Goal: Information Seeking & Learning: Learn about a topic

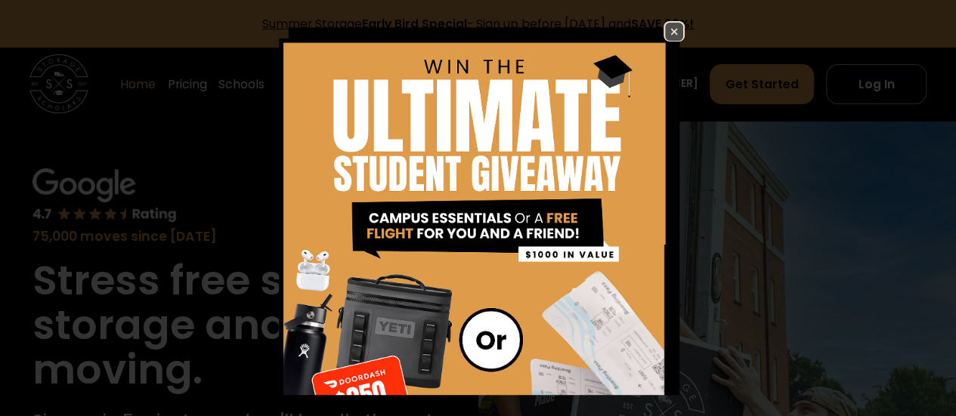
click at [665, 29] on img at bounding box center [674, 32] width 18 height 18
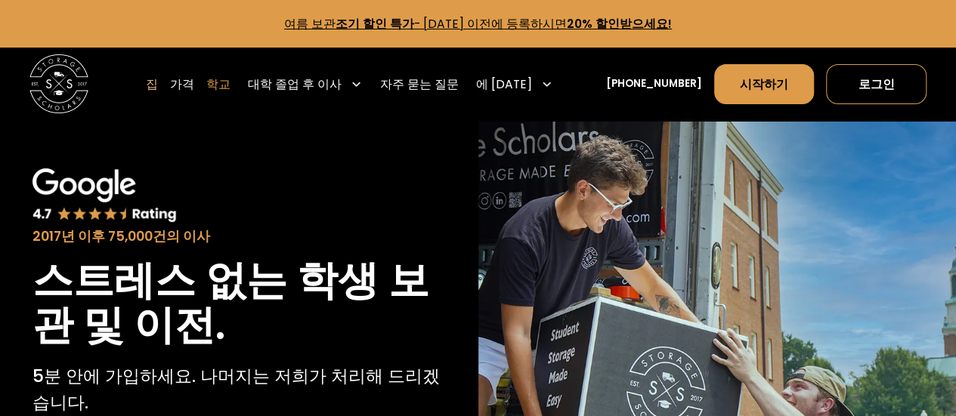
click at [230, 82] on font "학교" at bounding box center [218, 84] width 24 height 16
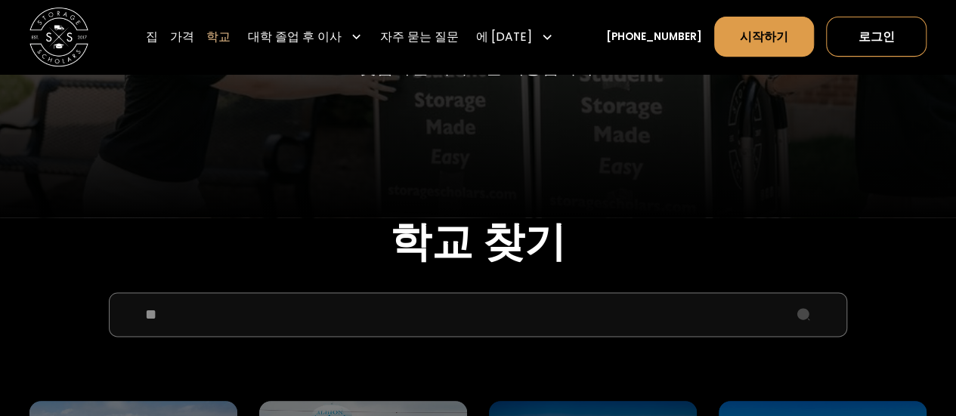
scroll to position [453, 0]
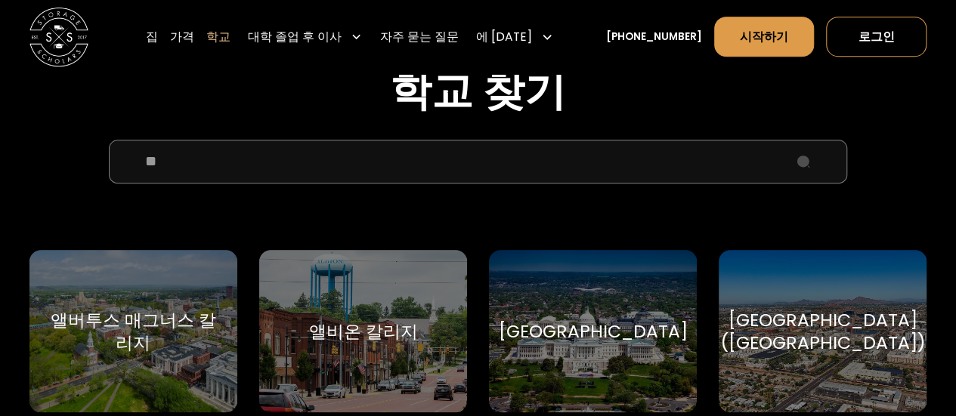
click at [292, 170] on input "학교 선택 양식" at bounding box center [478, 162] width 738 height 45
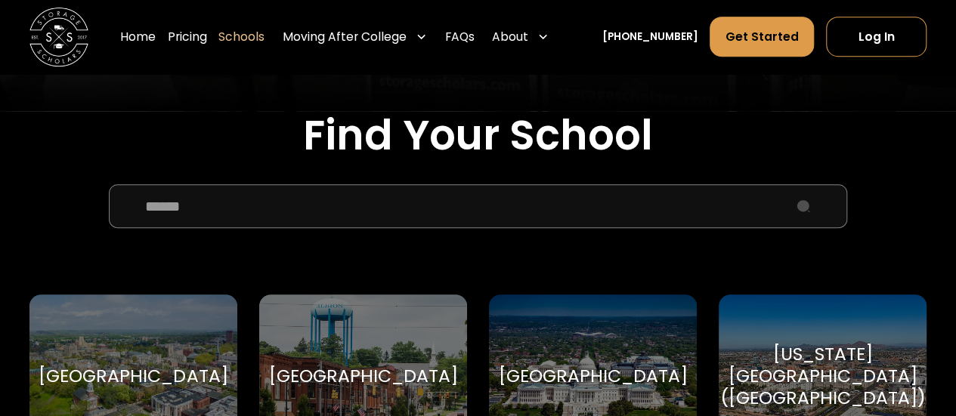
click at [373, 209] on input "School Select Form" at bounding box center [478, 206] width 738 height 45
click at [363, 212] on input "School Select Form" at bounding box center [478, 206] width 738 height 45
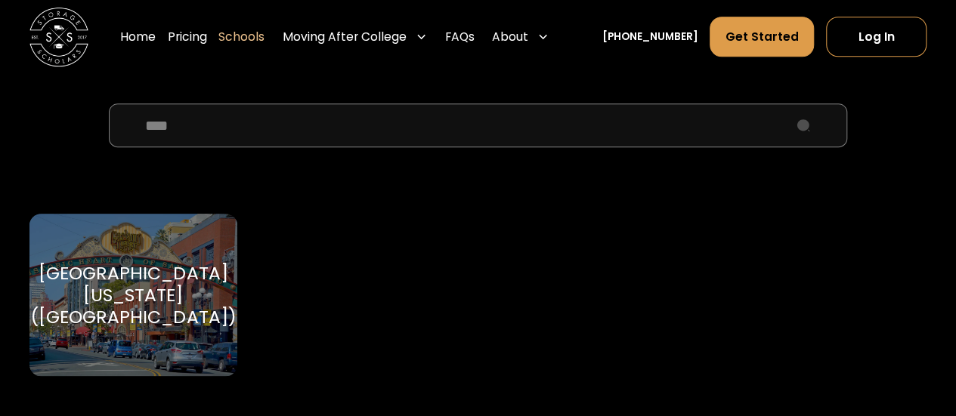
scroll to position [605, 0]
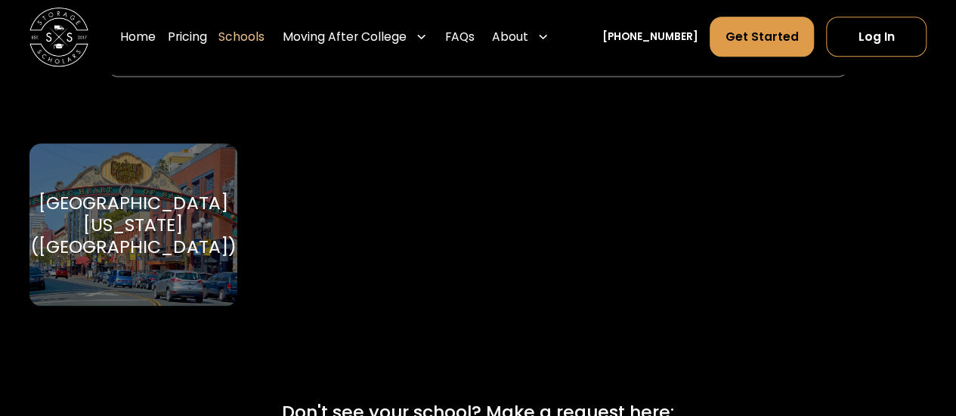
type input "****"
click at [181, 241] on div "[GEOGRAPHIC_DATA][US_STATE] ([GEOGRAPHIC_DATA])" at bounding box center [133, 225] width 206 height 66
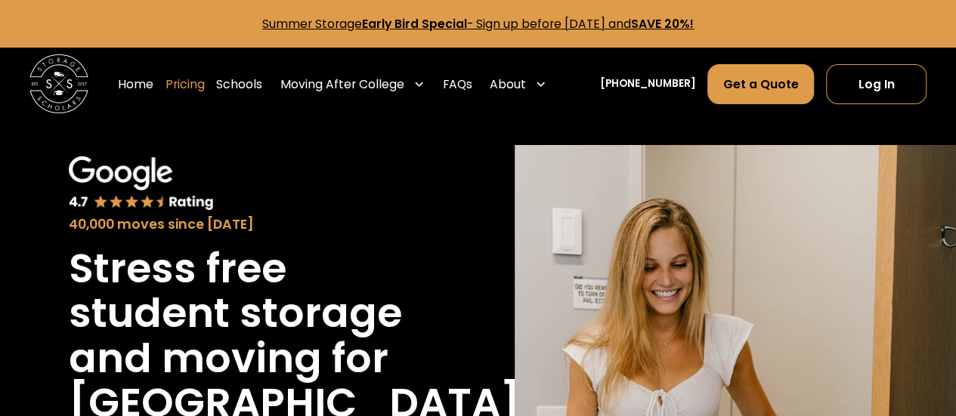
click at [204, 80] on link "Pricing" at bounding box center [184, 84] width 39 height 42
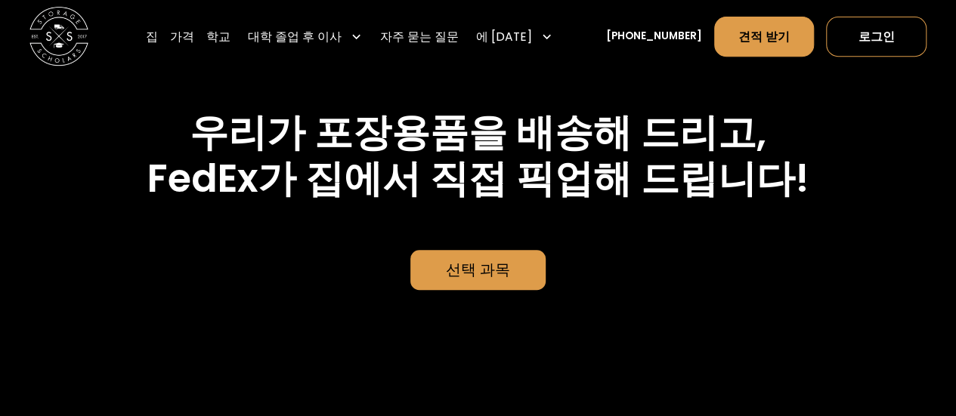
scroll to position [3275, 0]
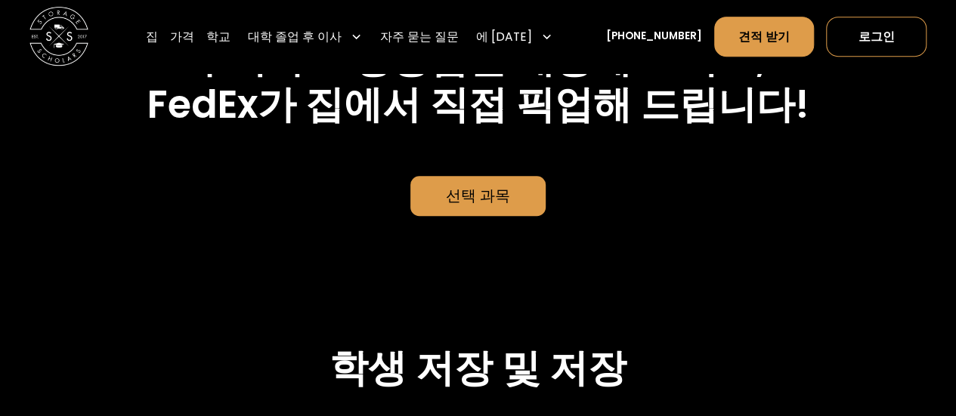
click at [496, 206] on font "선택 과목" at bounding box center [478, 195] width 64 height 21
click at [478, 206] on font "선택 과목" at bounding box center [478, 195] width 64 height 21
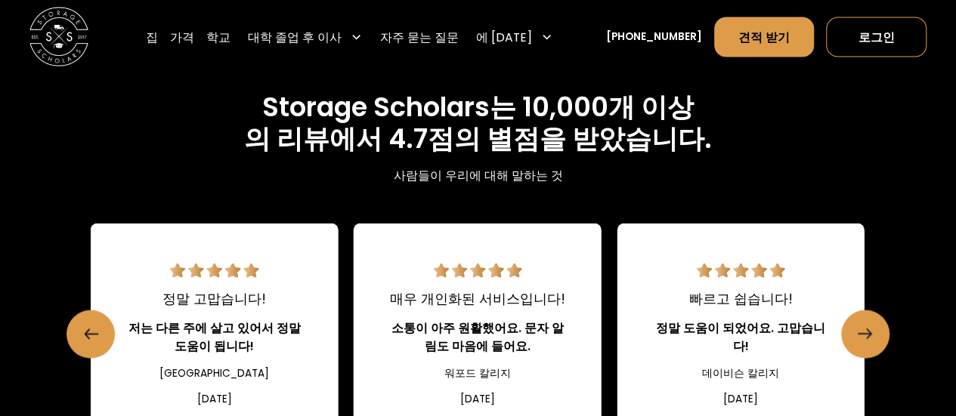
scroll to position [1461, 0]
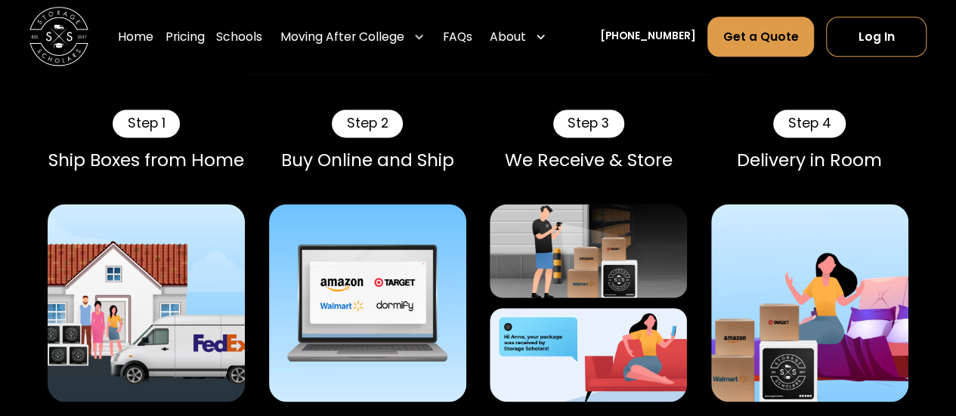
scroll to position [907, 0]
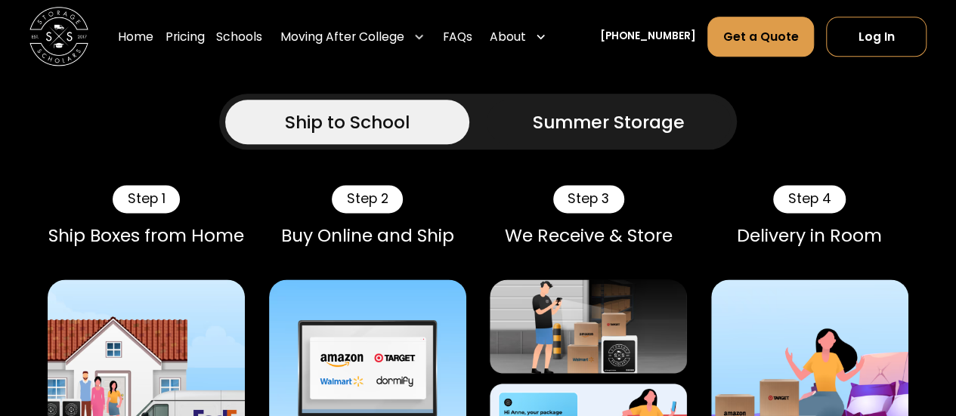
click at [597, 119] on div "Summer Storage" at bounding box center [609, 122] width 152 height 26
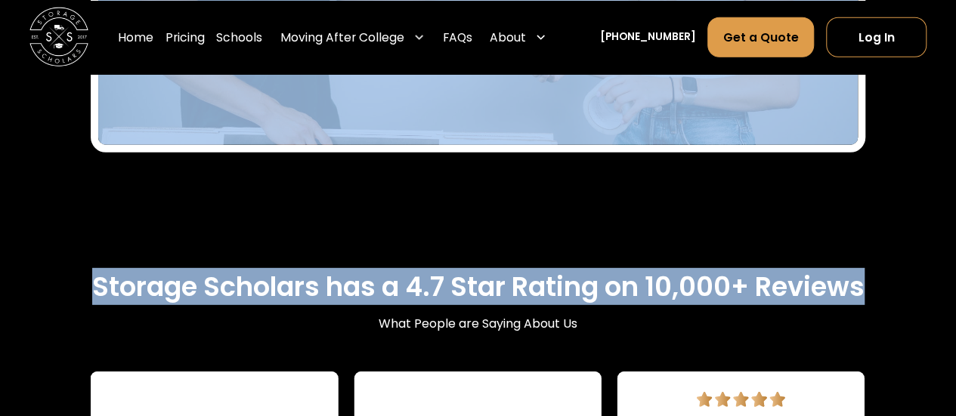
scroll to position [2315, 0]
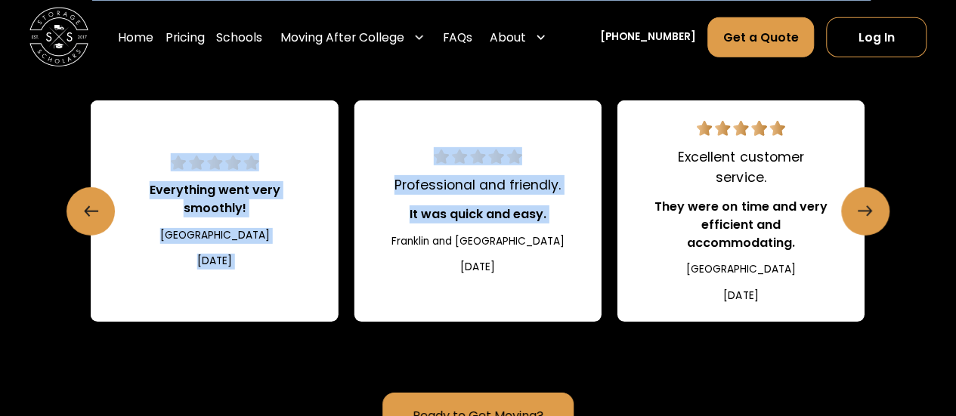
drag, startPoint x: 883, startPoint y: 182, endPoint x: 911, endPoint y: 342, distance: 162.7
click at [911, 342] on div "How Storage Scholars Works at University of California-San Diego (UCSD) Ship to…" at bounding box center [478, 182] width 956 height 3429
click at [913, 299] on div "How Storage Scholars Works at University of California-San Diego (UCSD) Ship to…" at bounding box center [478, 182] width 956 height 3429
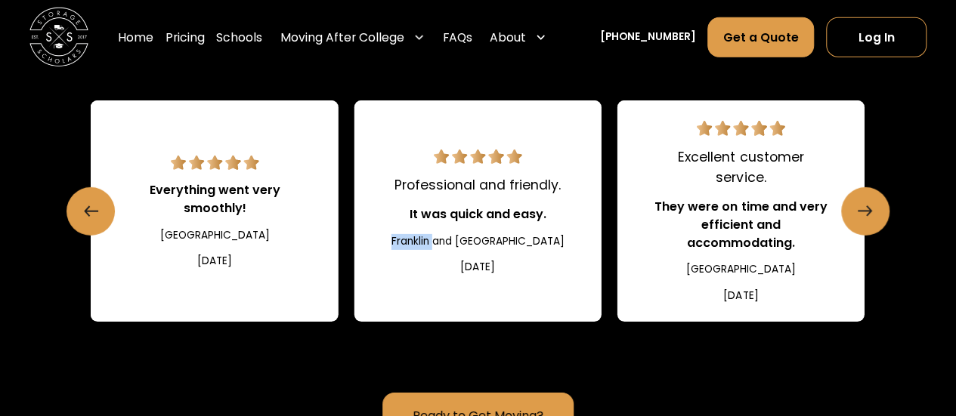
click at [913, 299] on div "How Storage Scholars Works at University of California-San Diego (UCSD) Ship to…" at bounding box center [478, 182] width 956 height 3429
